Goal: Task Accomplishment & Management: Use online tool/utility

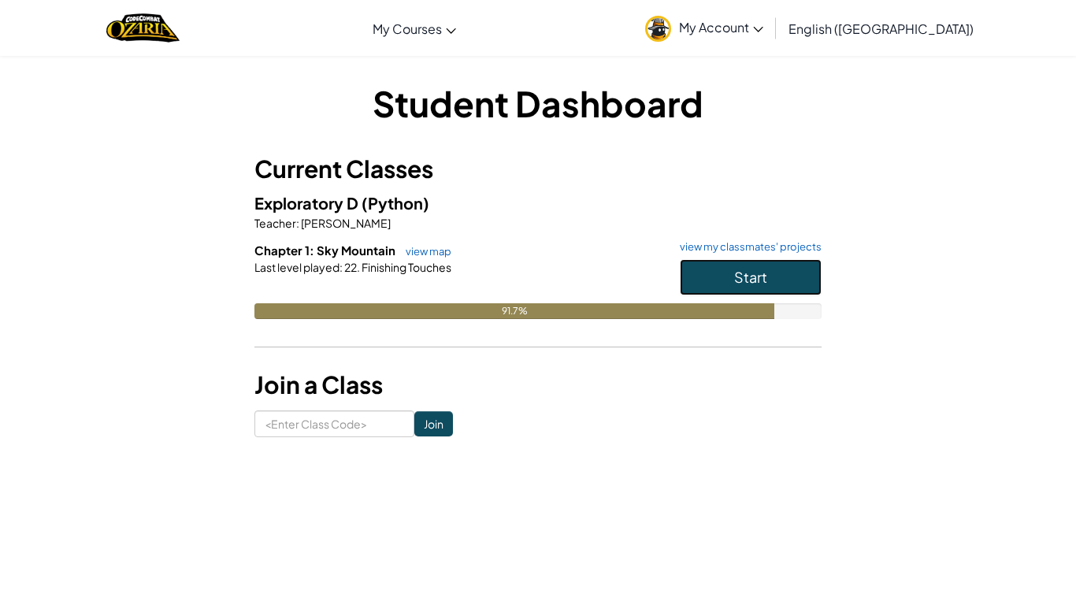
click at [709, 277] on button "Start" at bounding box center [751, 277] width 142 height 36
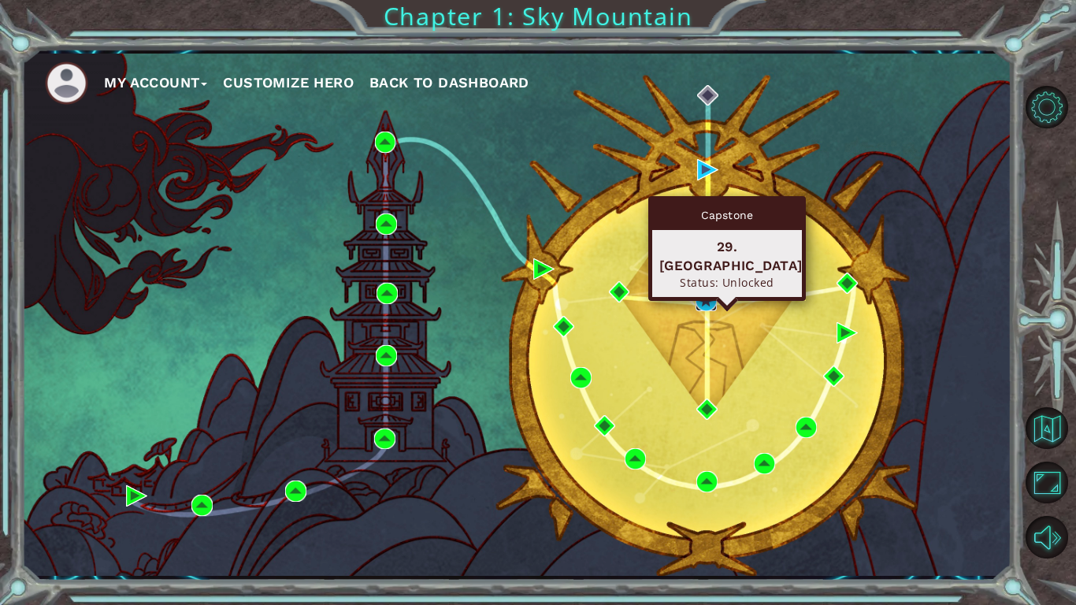
click at [708, 294] on img at bounding box center [705, 300] width 21 height 21
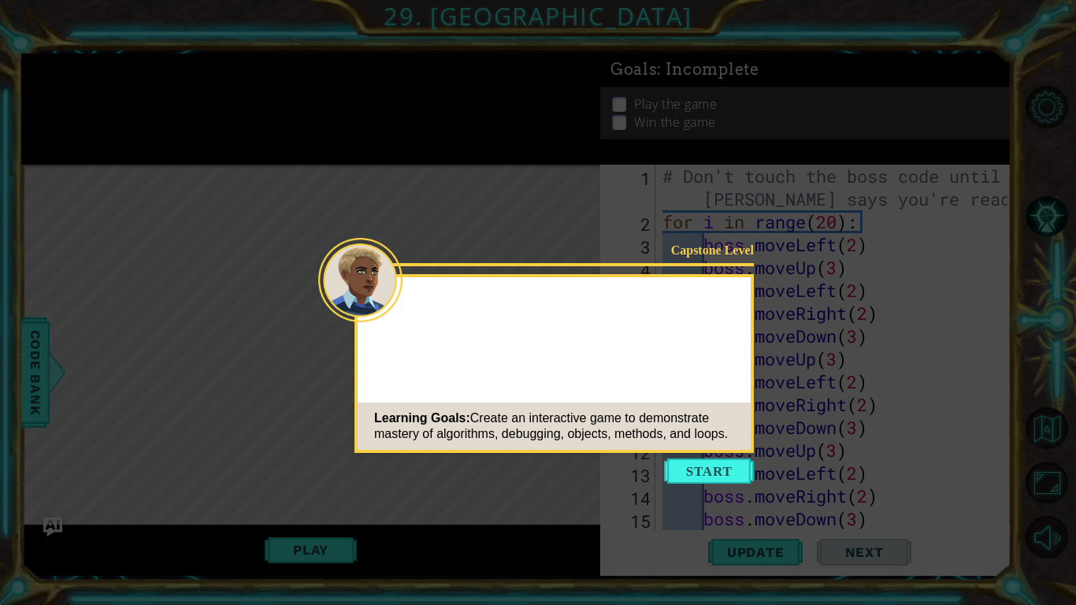
click at [706, 477] on button "Start" at bounding box center [709, 470] width 90 height 25
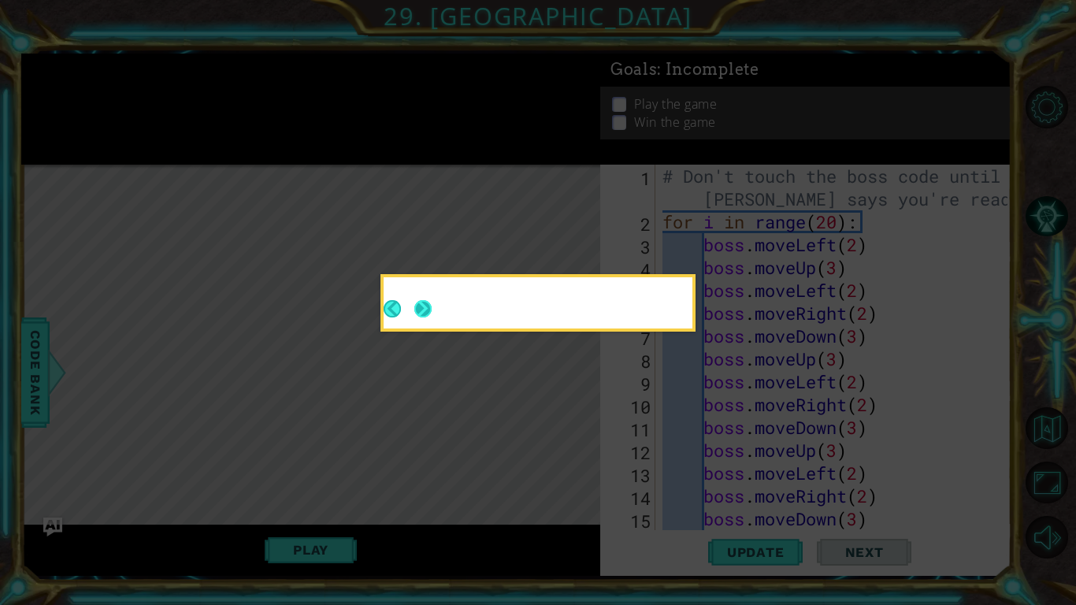
click at [423, 308] on button "Next" at bounding box center [422, 308] width 17 height 17
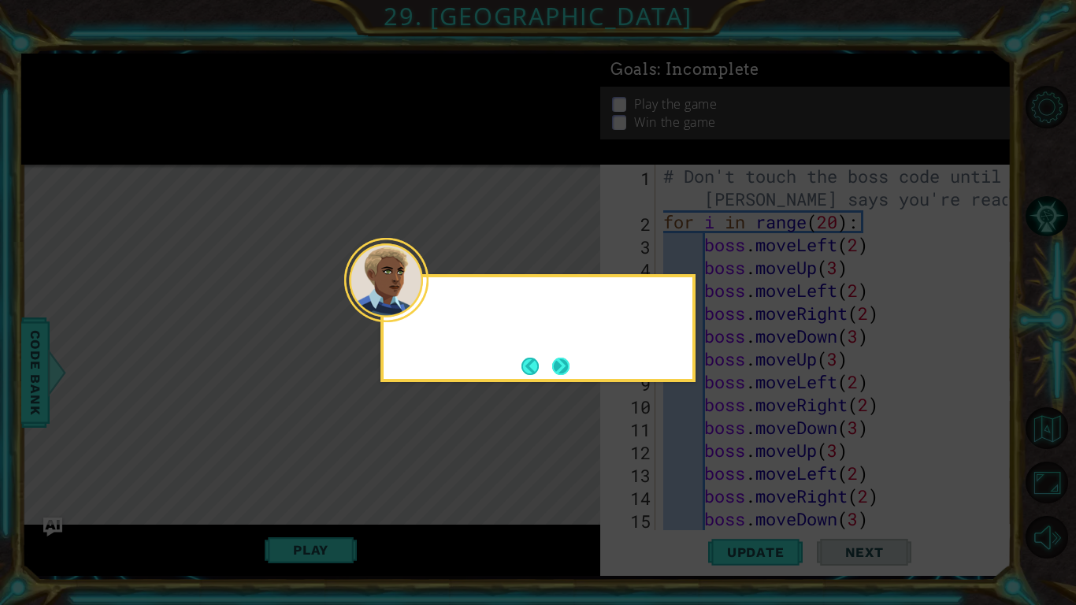
click at [563, 369] on button "Next" at bounding box center [560, 365] width 17 height 17
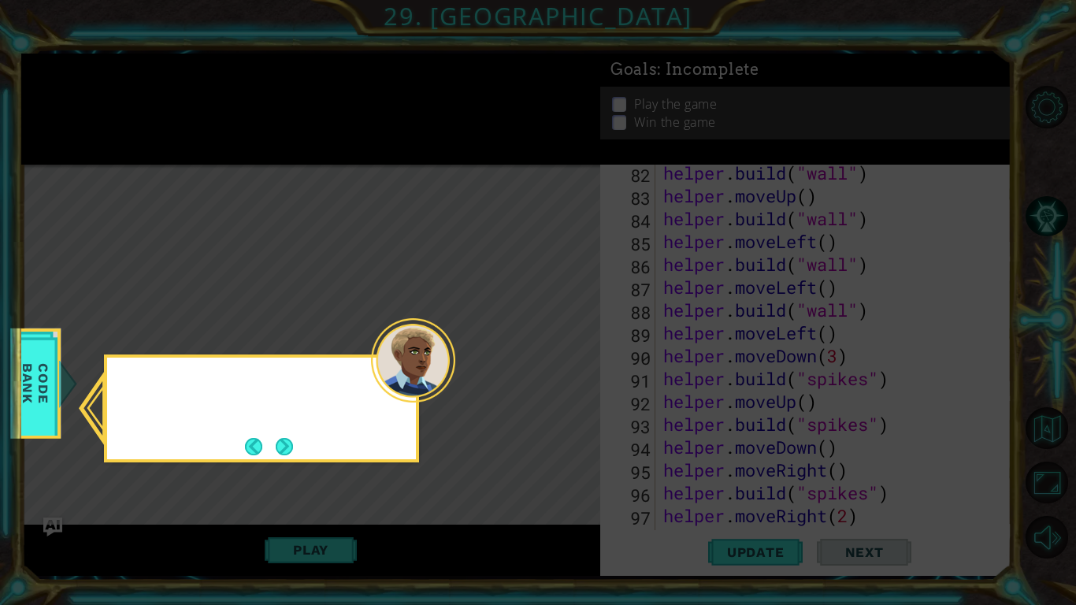
scroll to position [1898, 0]
click at [286, 444] on button "Next" at bounding box center [284, 446] width 17 height 17
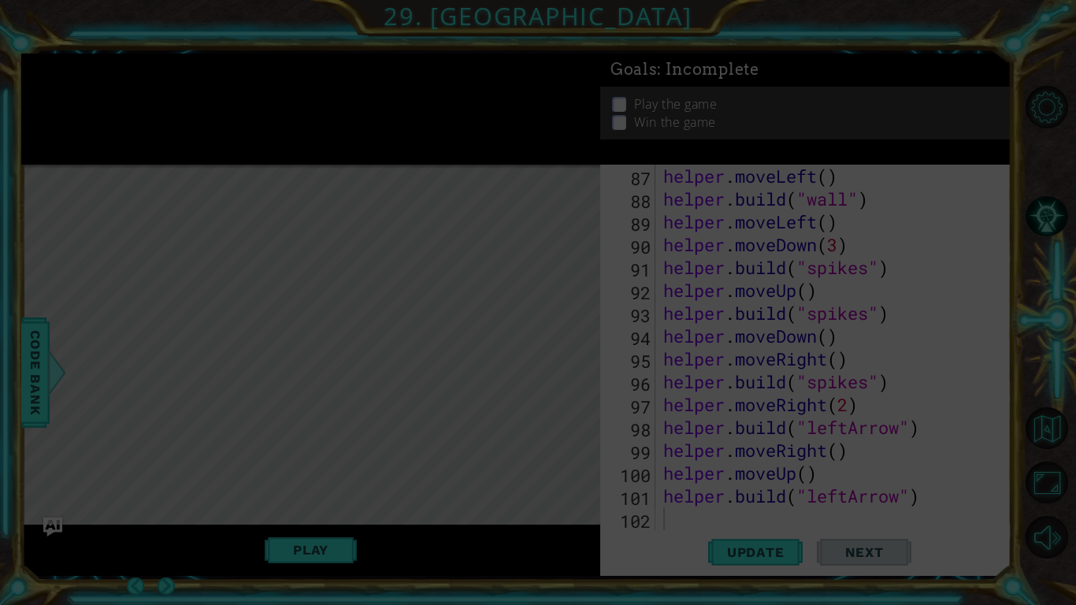
scroll to position [2009, 0]
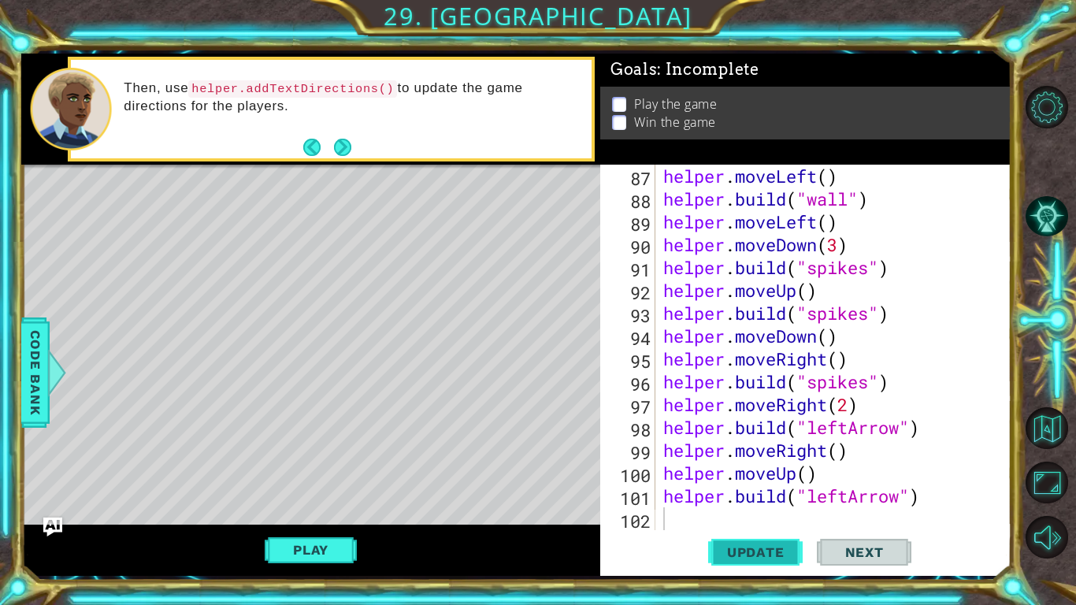
click at [740, 546] on span "Update" at bounding box center [755, 552] width 89 height 16
click at [291, 551] on button "Play" at bounding box center [311, 550] width 92 height 30
